Goal: Information Seeking & Learning: Learn about a topic

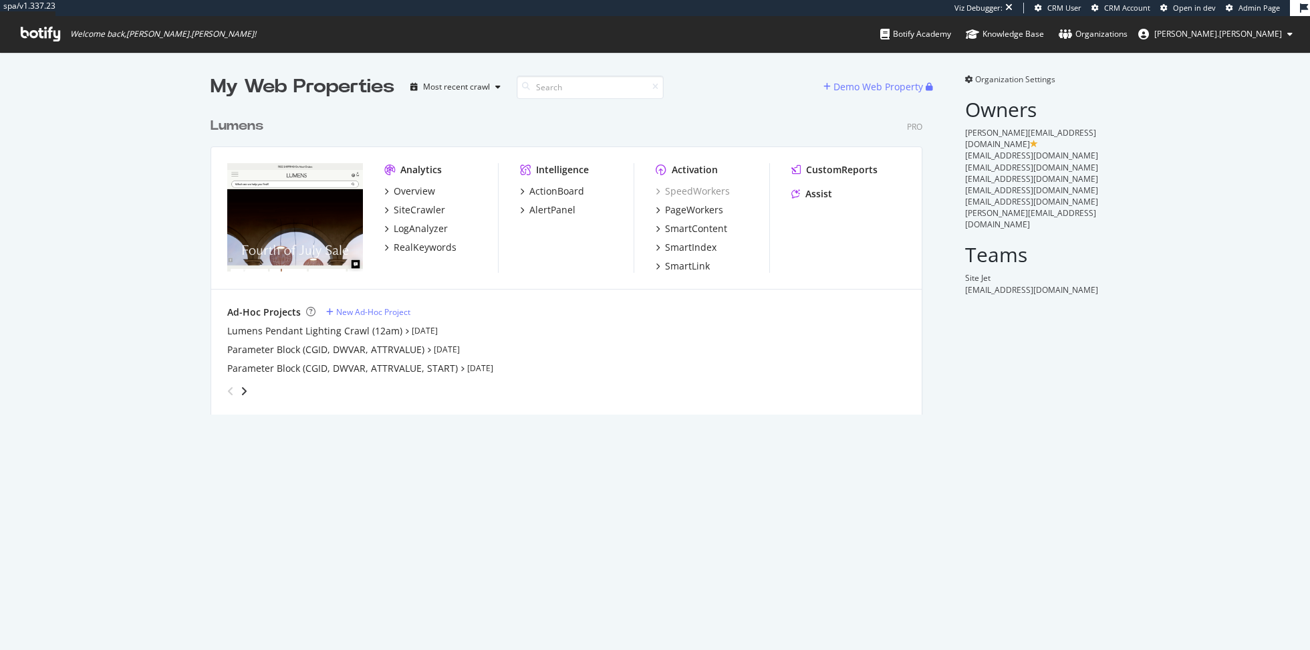
scroll to position [314, 722]
click at [702, 249] on div "SmartIndex" at bounding box center [690, 247] width 51 height 13
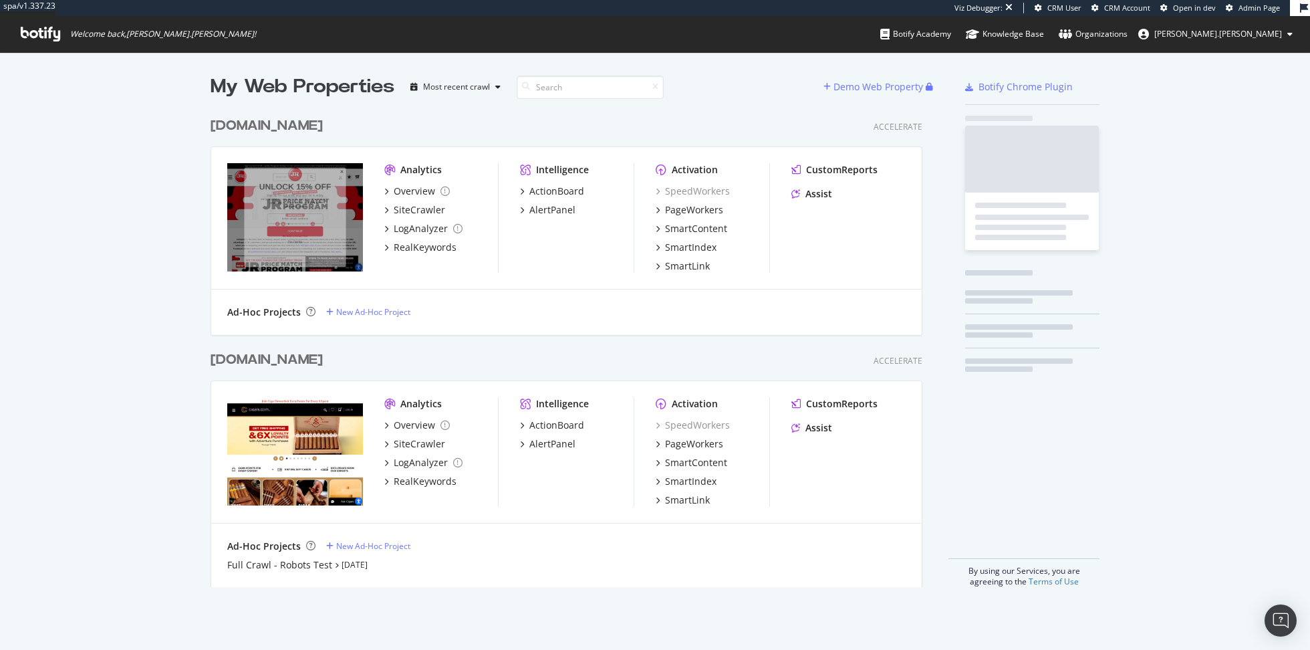
scroll to position [487, 722]
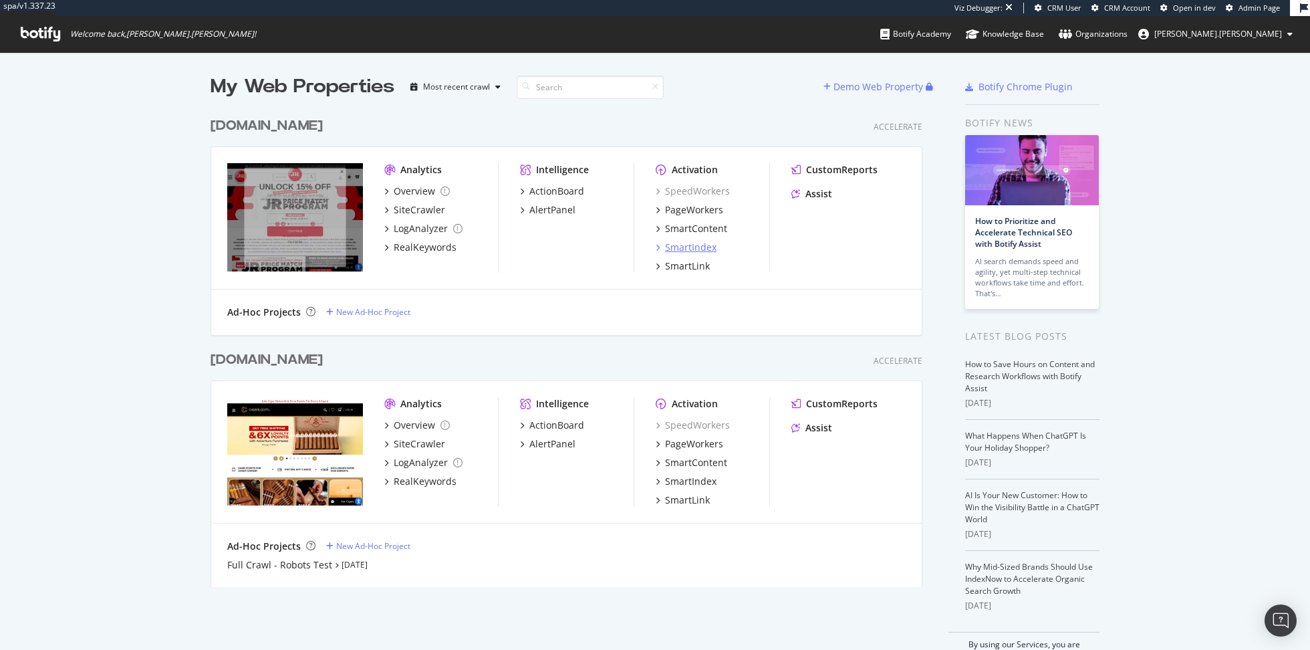
click at [690, 245] on div "SmartIndex" at bounding box center [690, 247] width 51 height 13
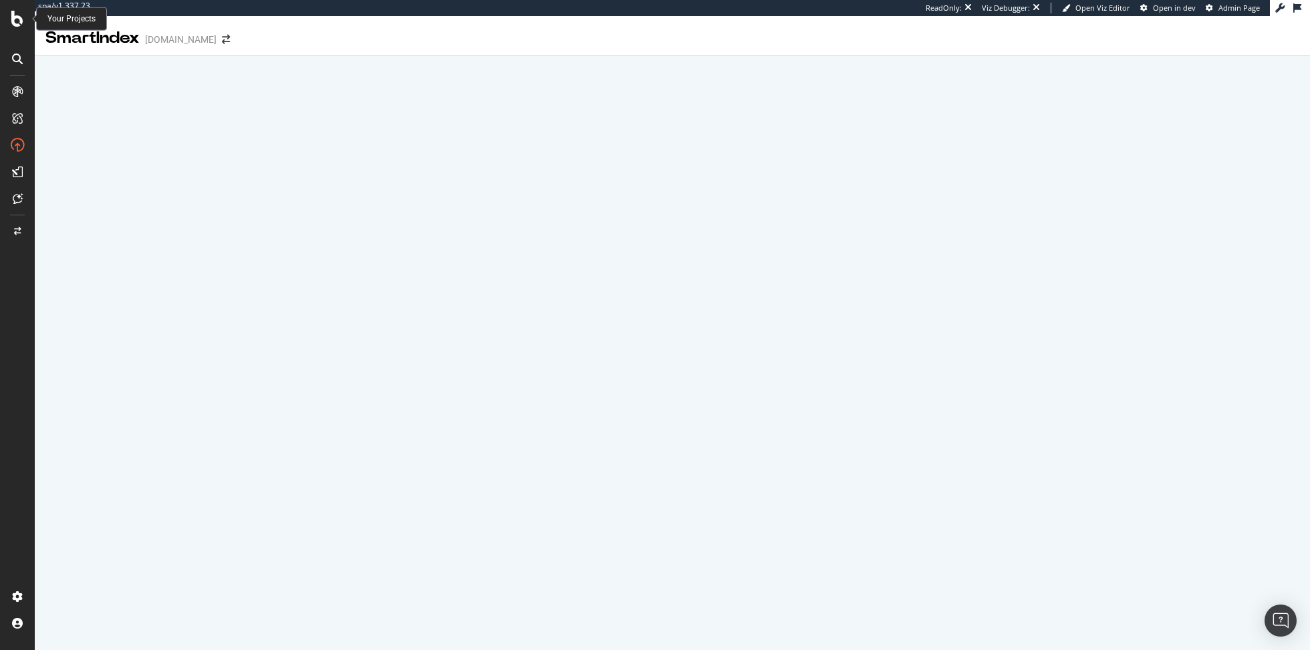
click at [15, 15] on icon at bounding box center [17, 19] width 12 height 16
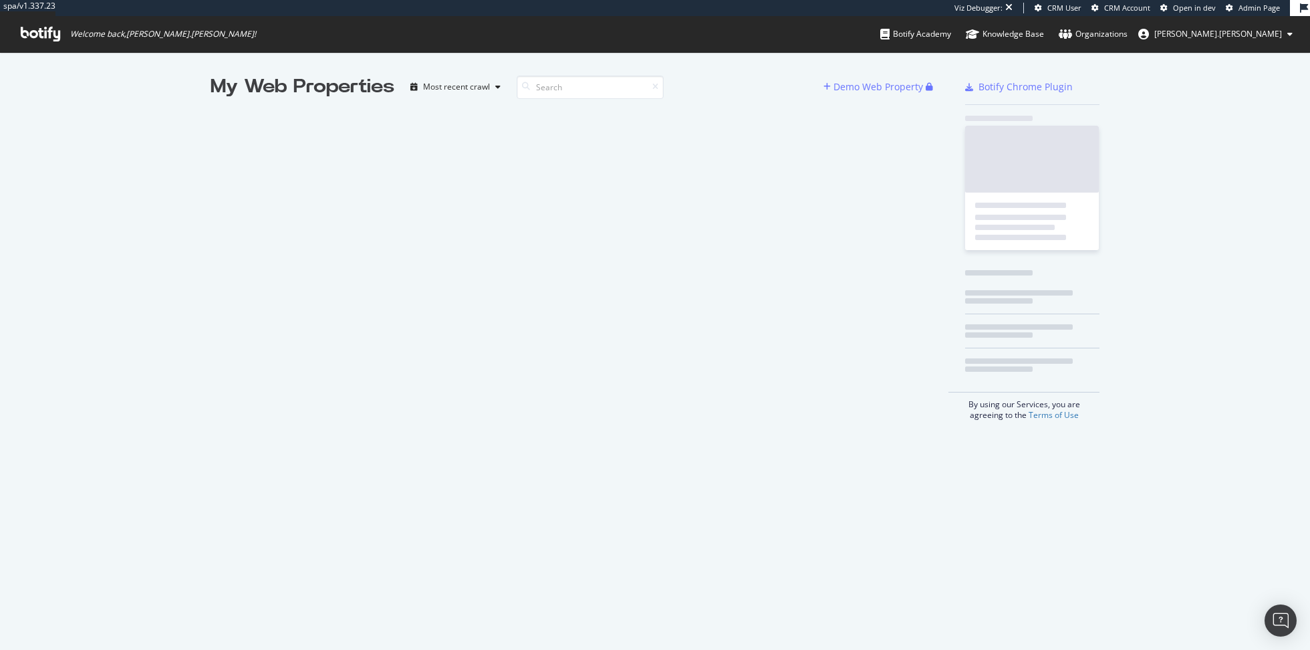
scroll to position [650, 1310]
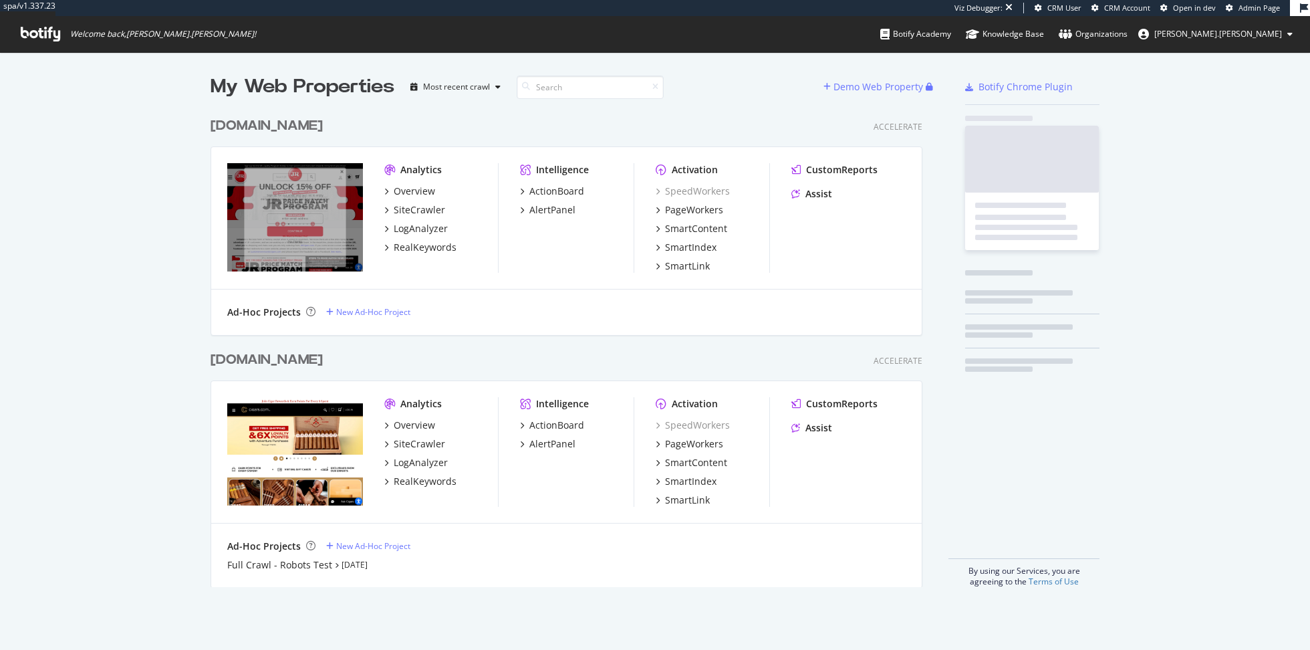
scroll to position [487, 722]
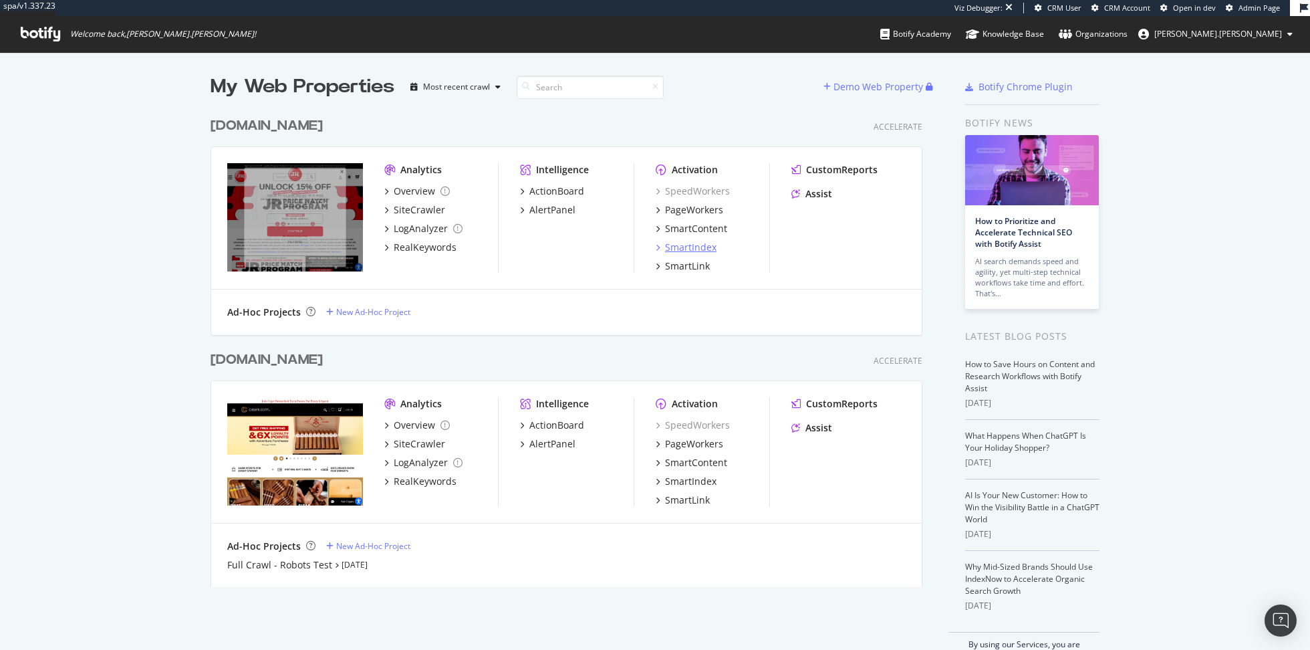
click at [684, 243] on div "SmartIndex" at bounding box center [690, 247] width 51 height 13
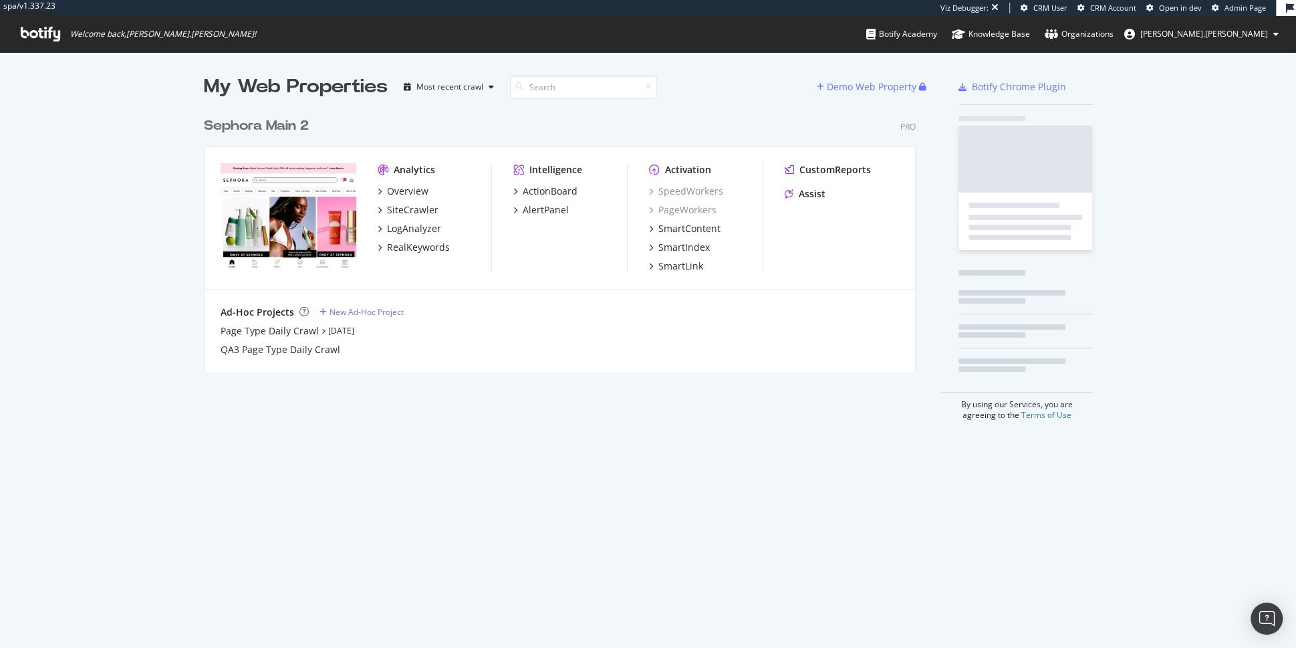
scroll to position [271, 722]
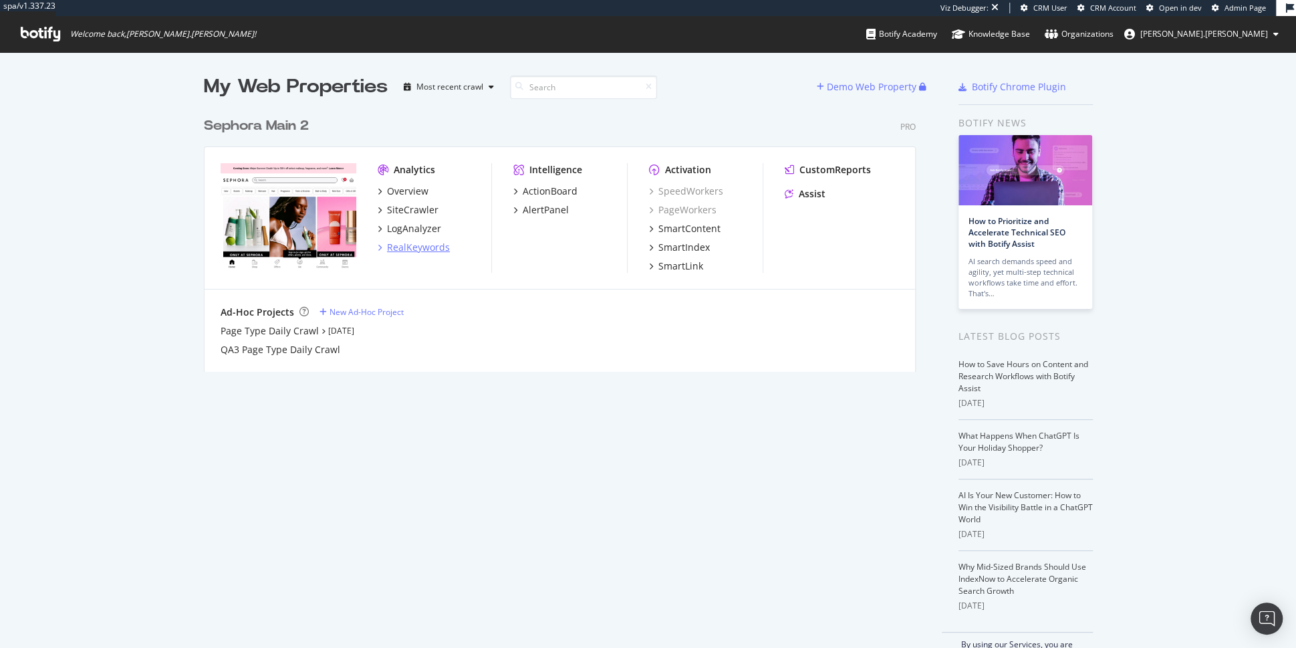
click at [424, 246] on div "RealKeywords" at bounding box center [418, 247] width 63 height 13
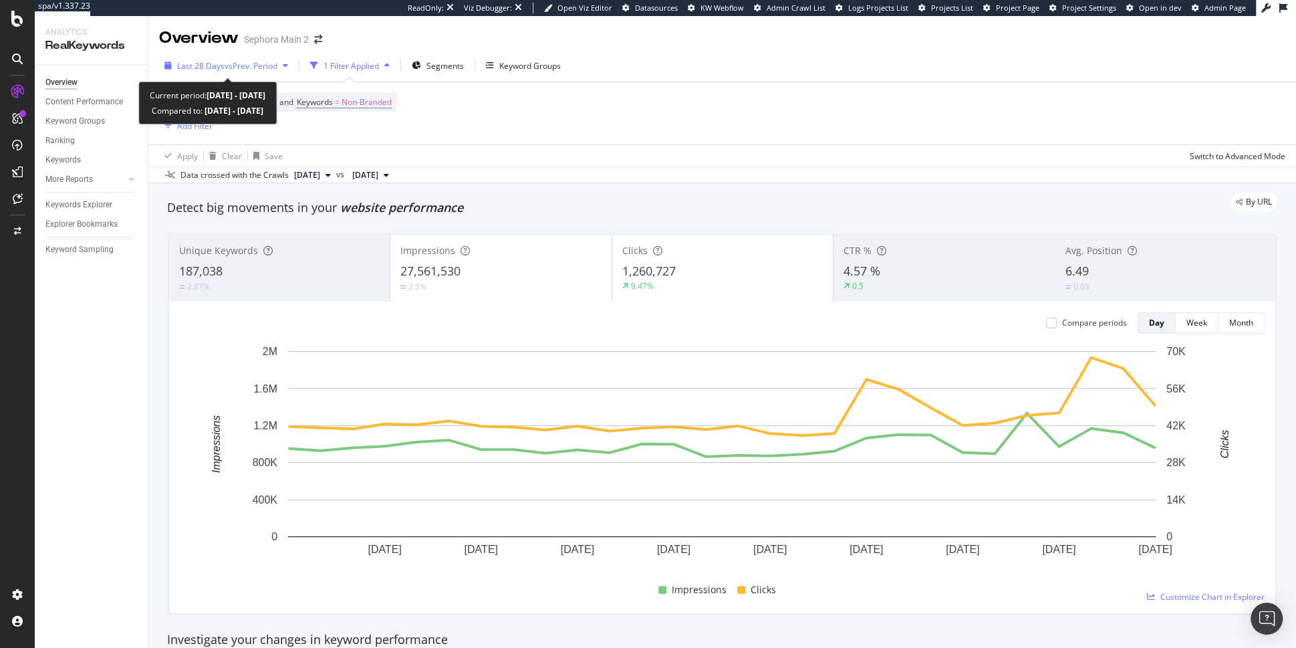
click at [236, 67] on span "vs Prev. Period" at bounding box center [251, 65] width 53 height 11
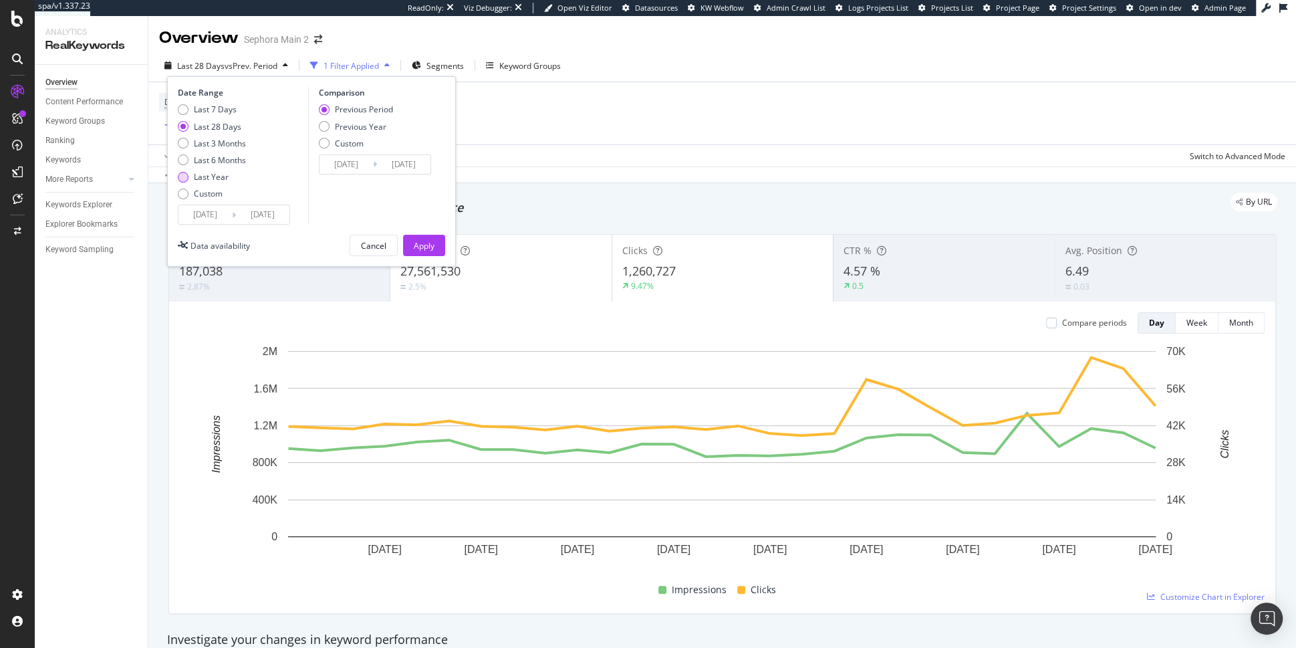
click at [213, 174] on div "Last Year" at bounding box center [211, 176] width 35 height 11
type input "2024/09/09"
type input "2023/09/10"
type input "2024/09/08"
click at [367, 121] on div "Previous Year" at bounding box center [360, 126] width 51 height 11
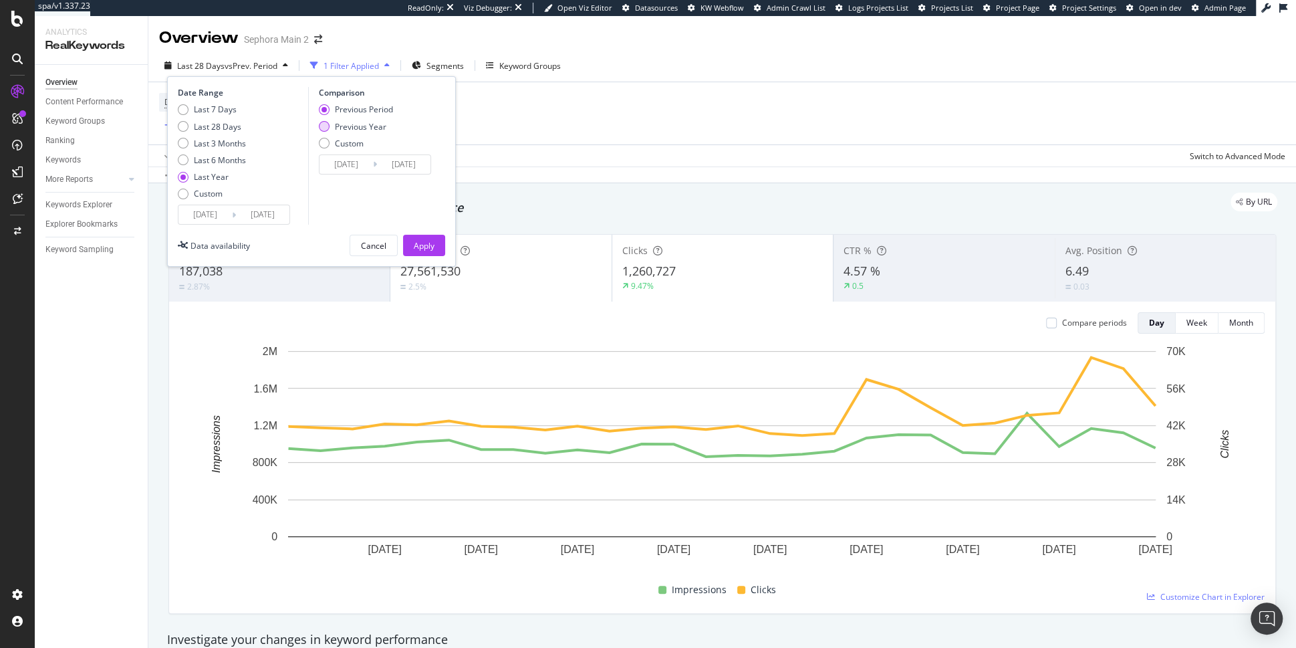
type input "2023/09/11"
type input "2024/09/09"
click at [426, 245] on div "Apply" at bounding box center [424, 245] width 21 height 11
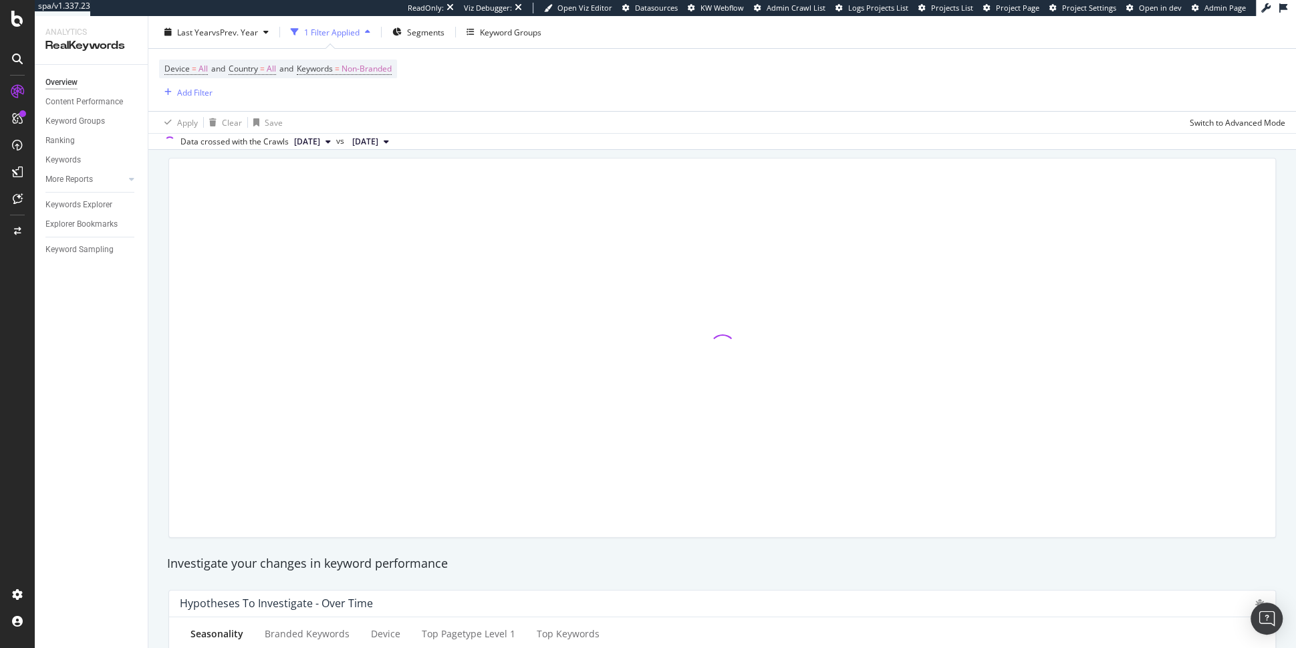
scroll to position [71, 0]
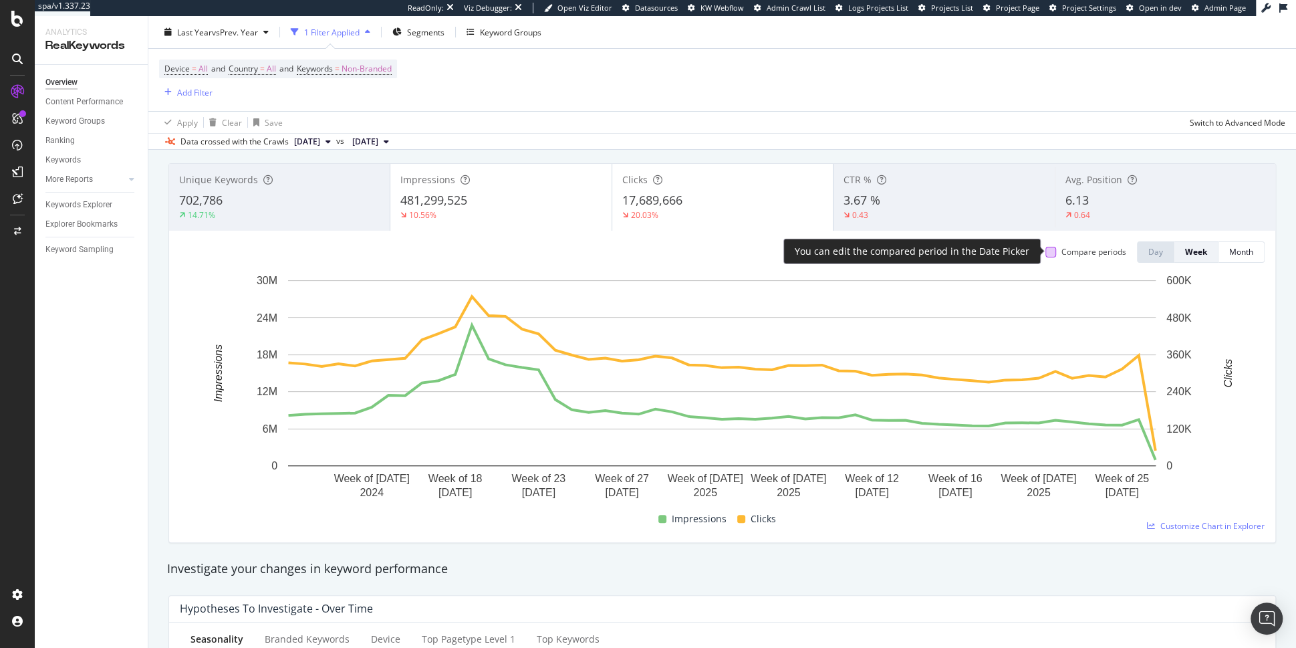
click at [1049, 251] on div at bounding box center [1050, 252] width 11 height 11
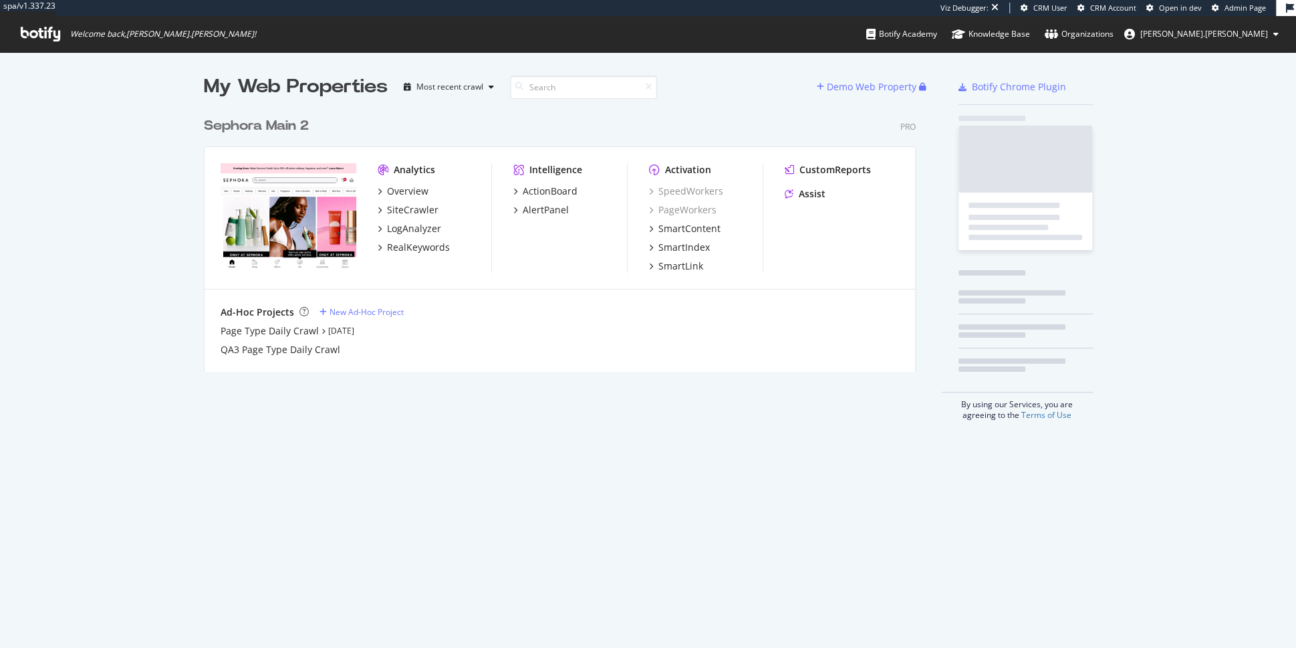
scroll to position [271, 722]
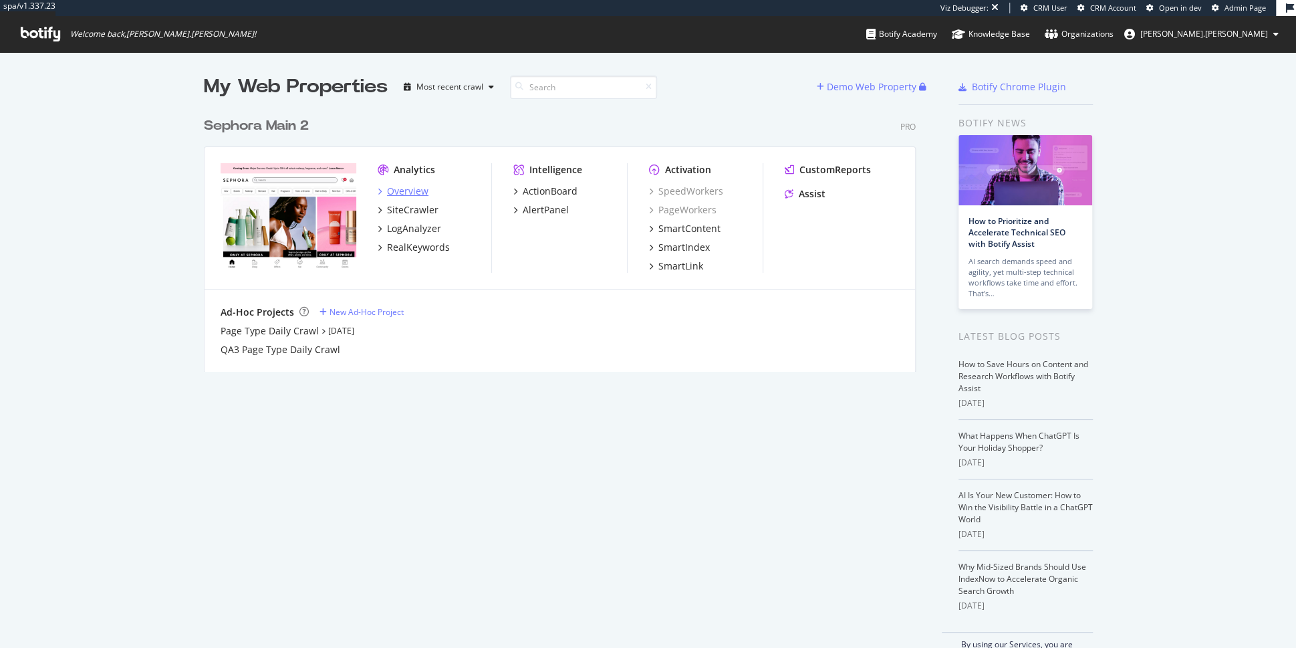
click at [402, 189] on div "Overview" at bounding box center [407, 190] width 41 height 13
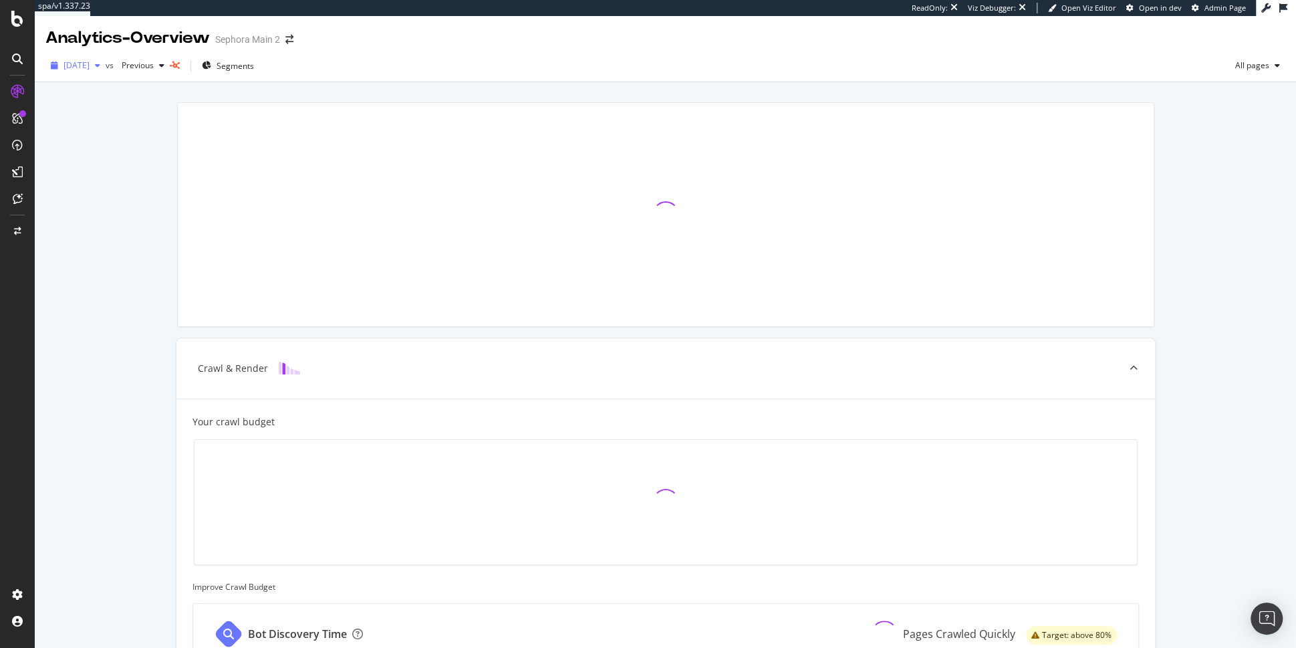
click at [106, 68] on div "button" at bounding box center [98, 65] width 16 height 8
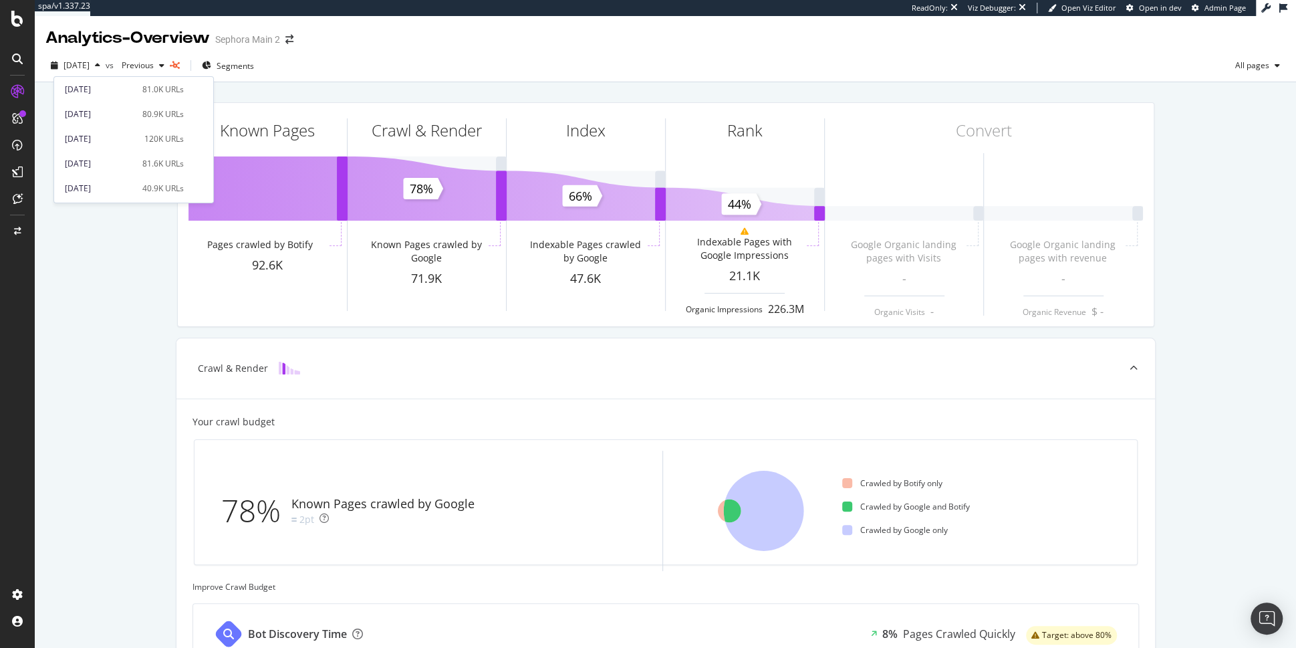
scroll to position [405, 0]
click at [121, 353] on div "Known Pages Pages crawled by Botify 92.6K Crawl & Render Known Pages crawled by…" at bounding box center [665, 532] width 1261 height 900
click at [83, 176] on div "LogAnalyzer" at bounding box center [75, 174] width 52 height 13
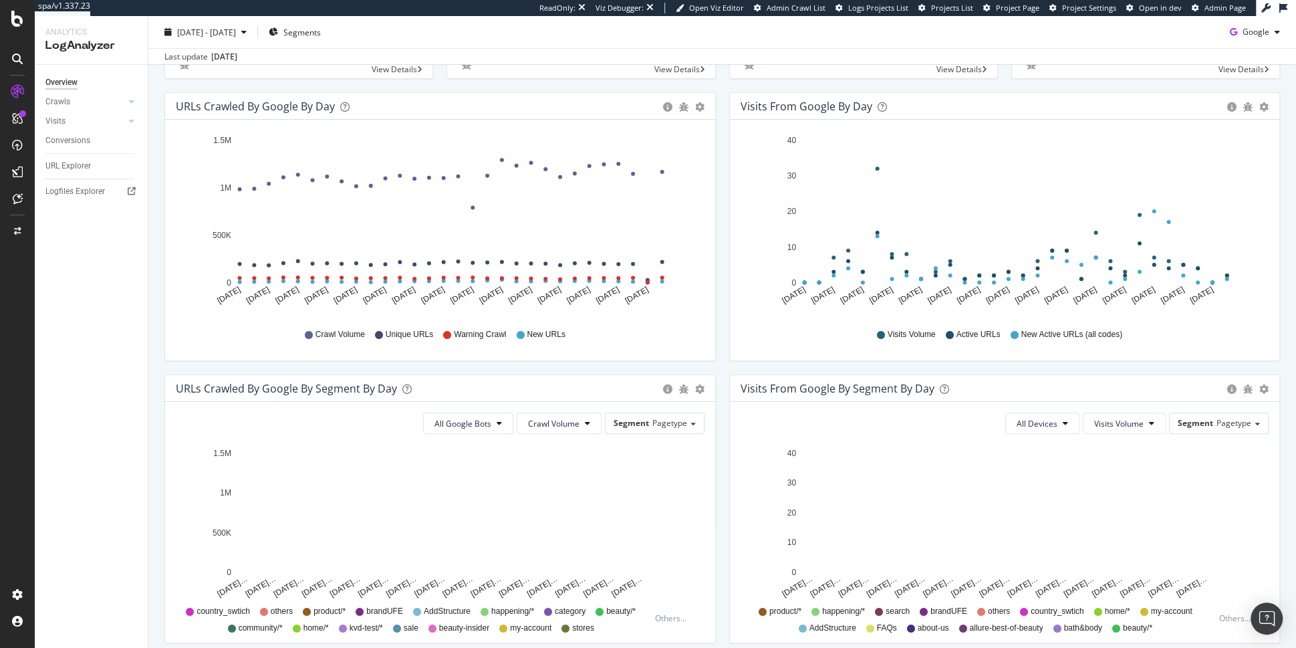
scroll to position [17, 0]
